Goal: Information Seeking & Learning: Learn about a topic

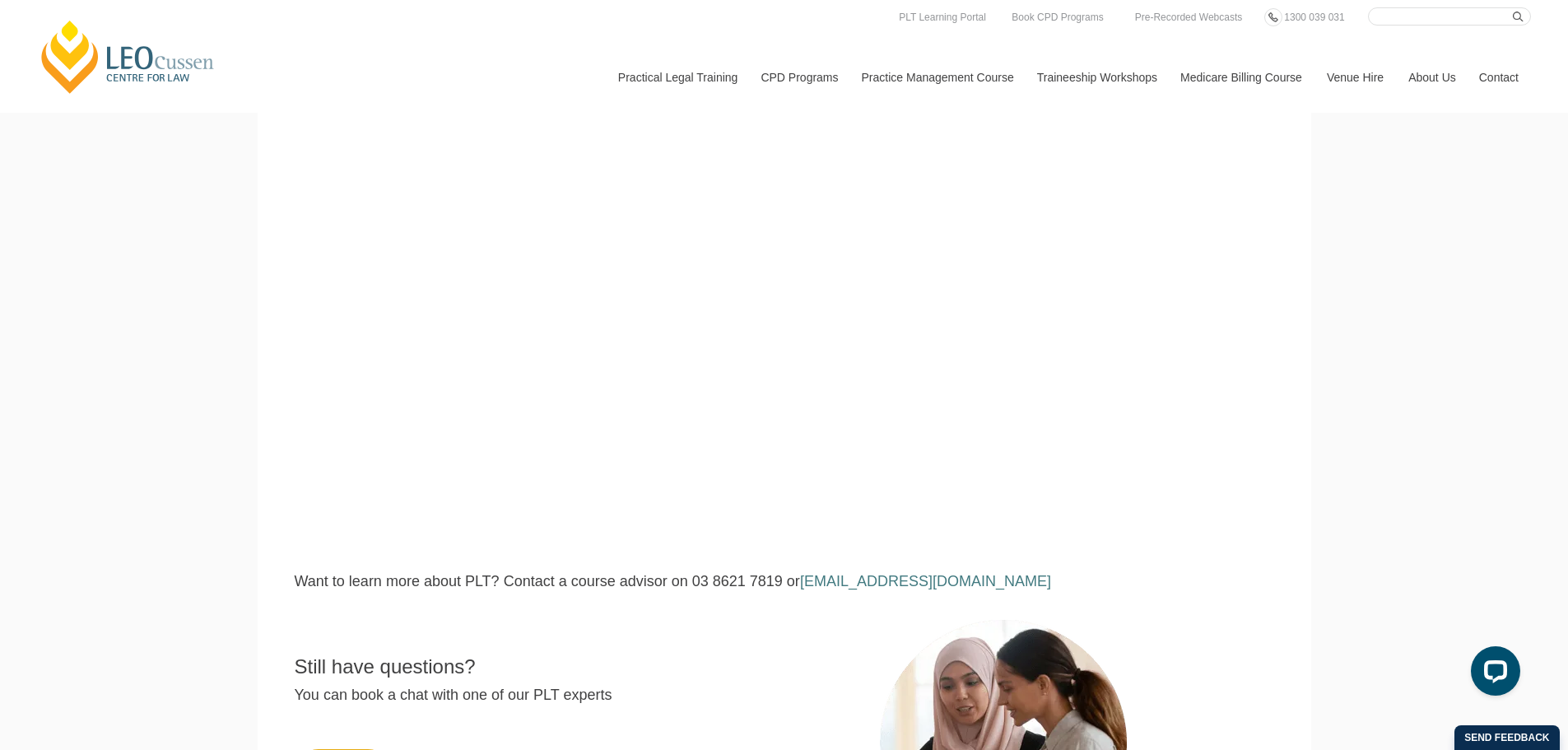
click at [186, 57] on link "[PERSON_NAME] Centre for Law" at bounding box center [128, 57] width 182 height 78
